Goal: Task Accomplishment & Management: Manage account settings

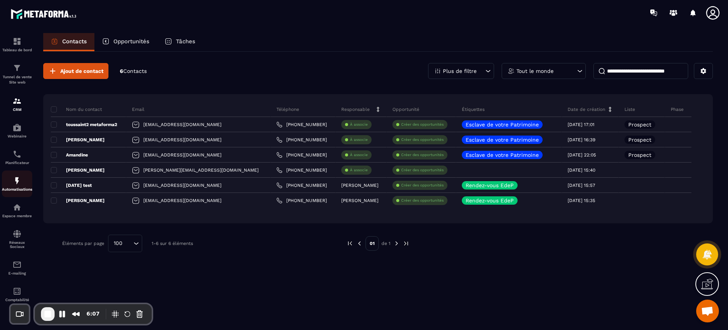
click at [18, 182] on img at bounding box center [17, 180] width 9 height 9
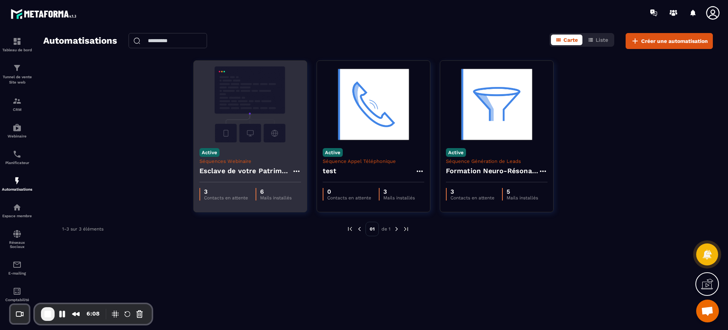
click at [241, 115] on img at bounding box center [250, 104] width 102 height 76
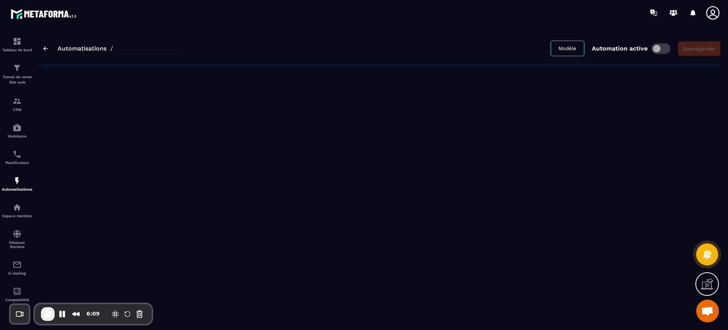
type input "**********"
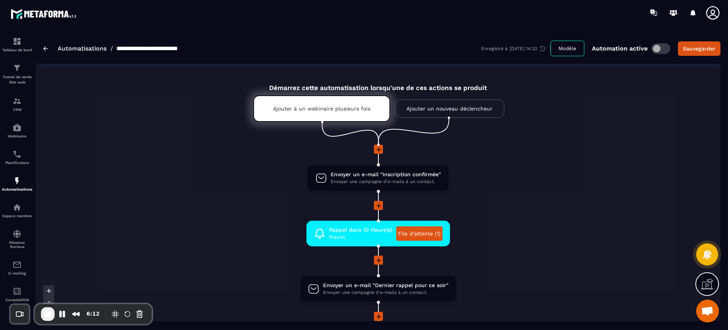
click at [536, 184] on li "Envoyer un e-mail "Inscription confirmée" Envoyer une campagne d'e-mails à un c…" at bounding box center [378, 182] width 359 height 36
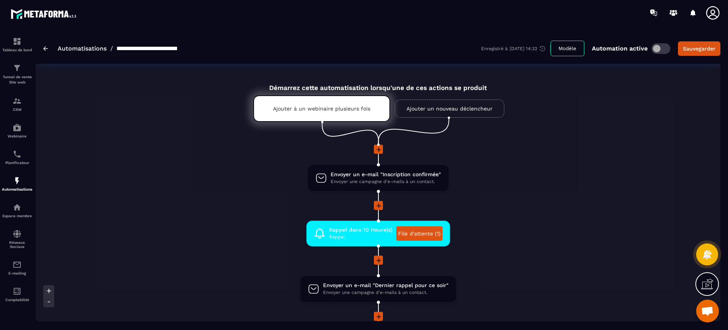
click at [711, 11] on icon at bounding box center [712, 12] width 13 height 13
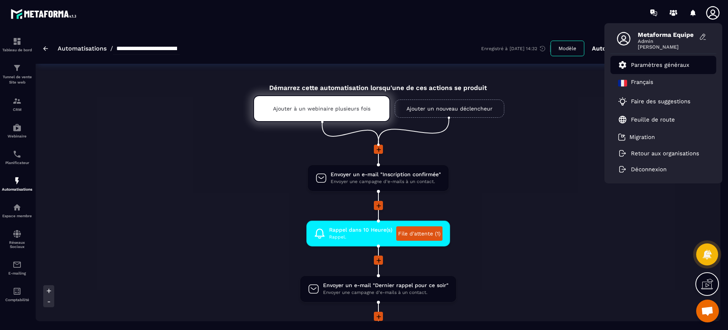
click at [656, 67] on p "Paramètres généraux" at bounding box center [660, 64] width 58 height 7
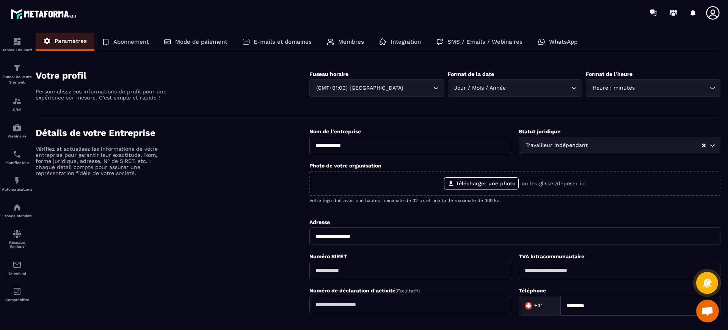
click at [398, 42] on p "Intégration" at bounding box center [406, 41] width 30 height 7
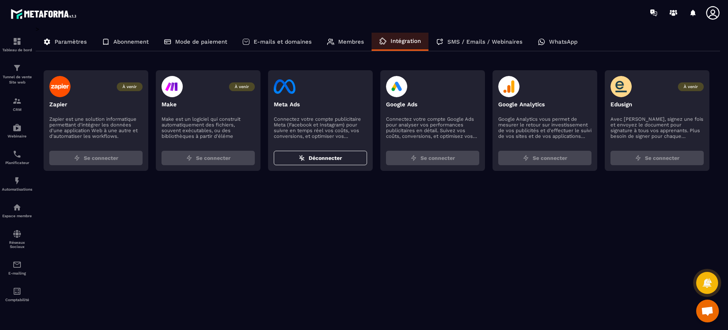
click at [344, 41] on p "Membres" at bounding box center [351, 41] width 26 height 7
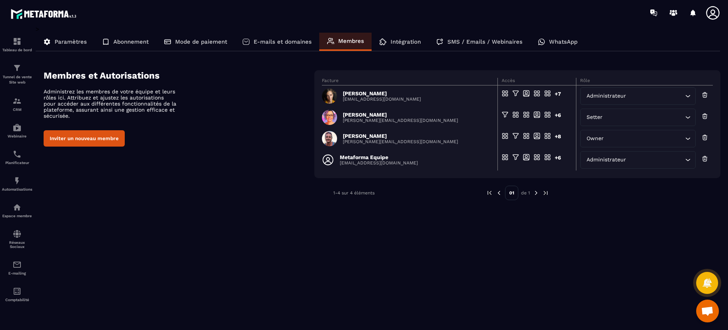
click at [297, 41] on p "E-mails et domaines" at bounding box center [283, 41] width 58 height 7
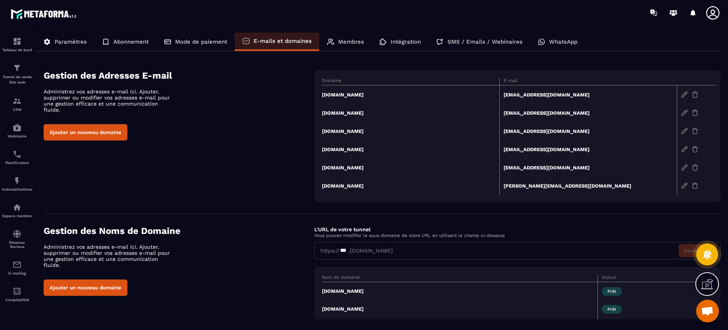
click at [544, 41] on div "WhatsApp" at bounding box center [557, 42] width 55 height 18
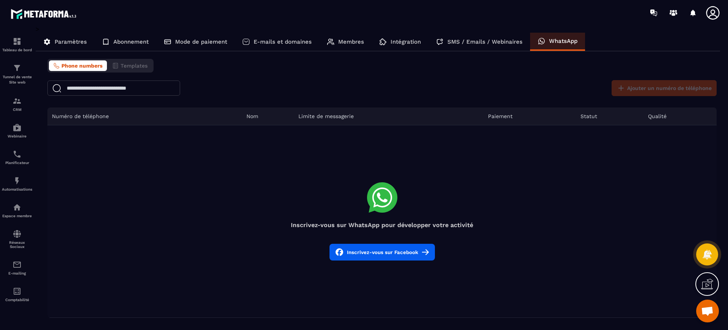
click at [399, 43] on p "Intégration" at bounding box center [406, 41] width 30 height 7
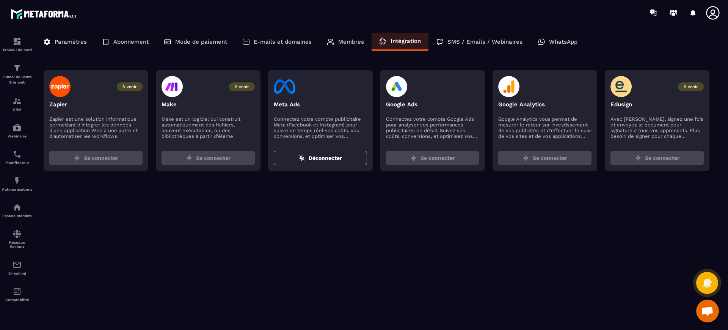
click at [492, 38] on div "SMS / Emails / Webinaires" at bounding box center [479, 42] width 102 height 18
